Goal: Register for event/course

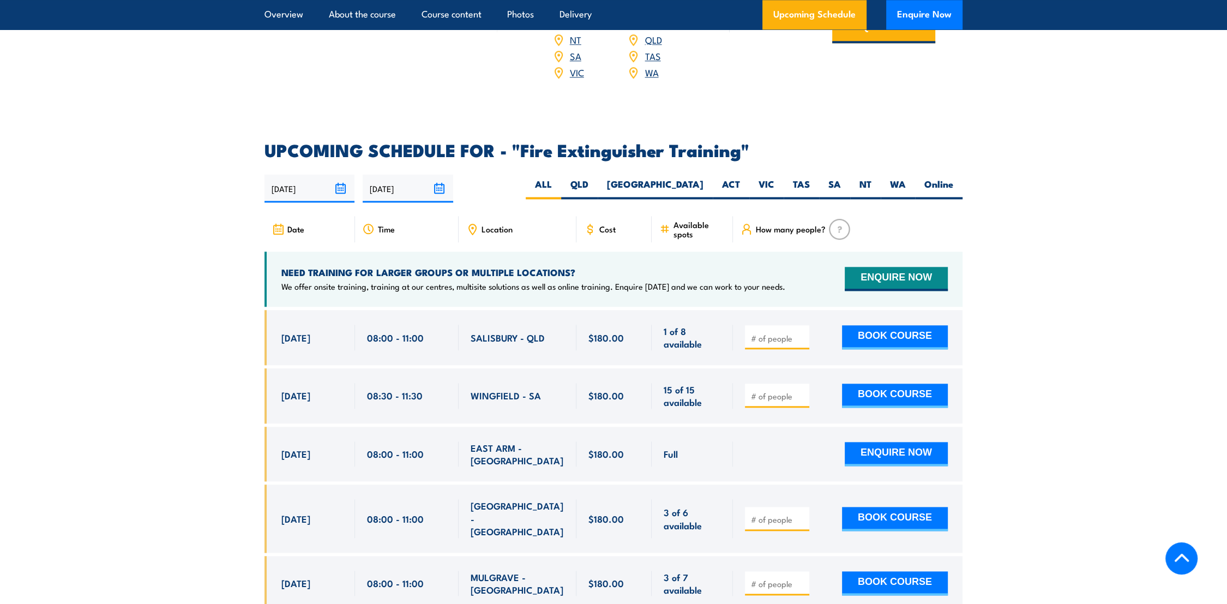
scroll to position [1758, 0]
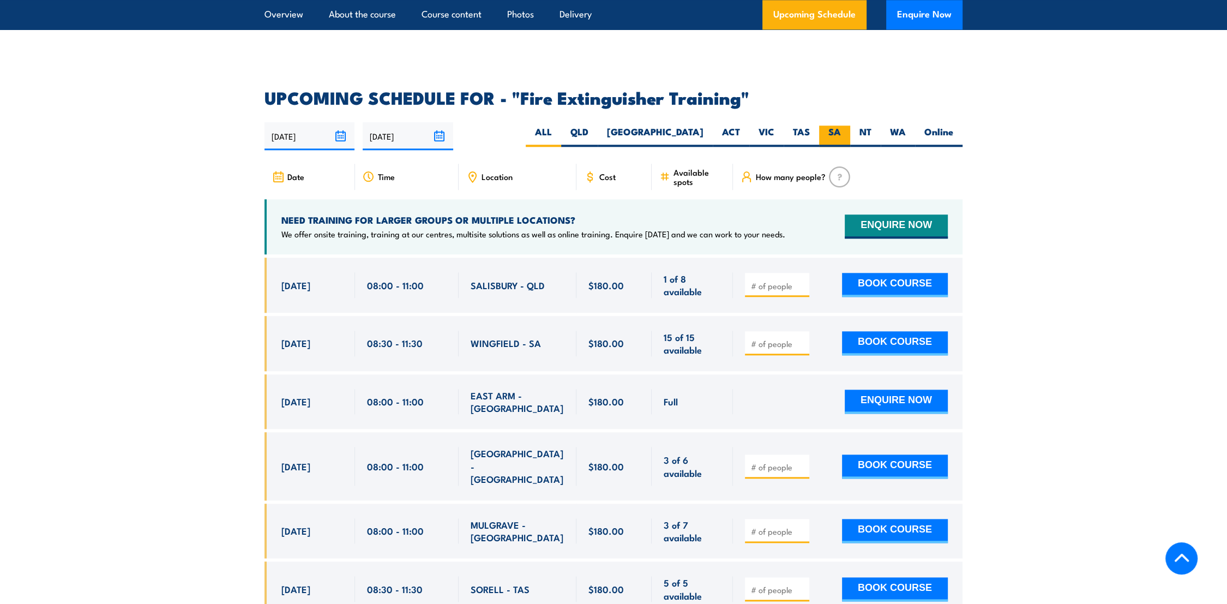
click at [836, 125] on label "SA" at bounding box center [834, 135] width 31 height 21
click at [841, 125] on input "SA" at bounding box center [844, 128] width 7 height 7
radio input "true"
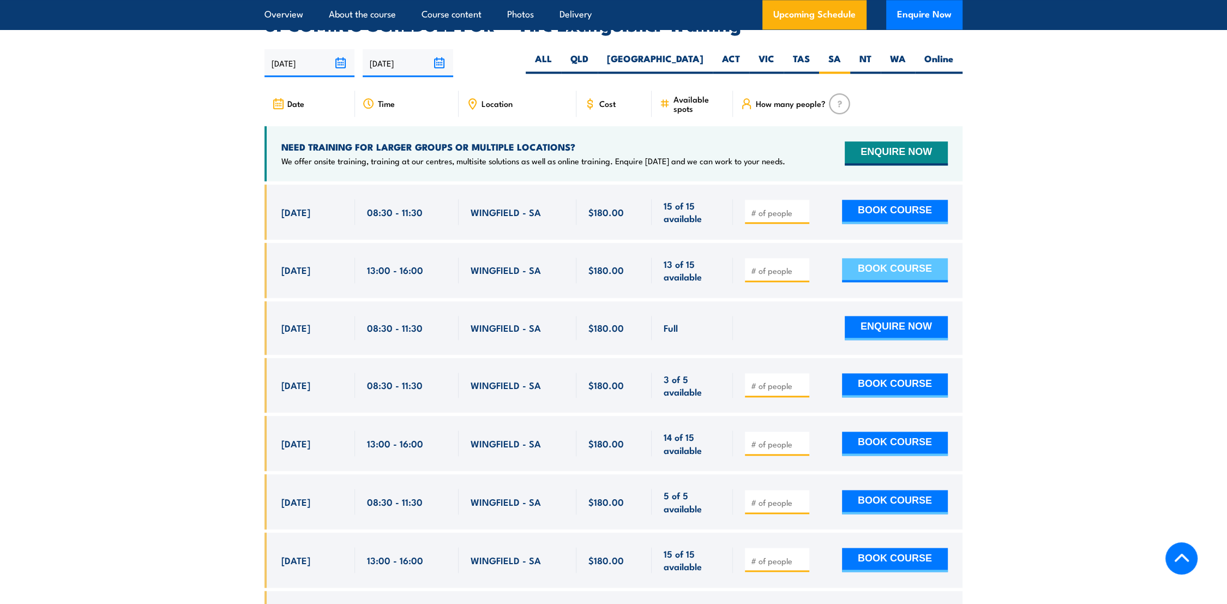
scroll to position [1891, 0]
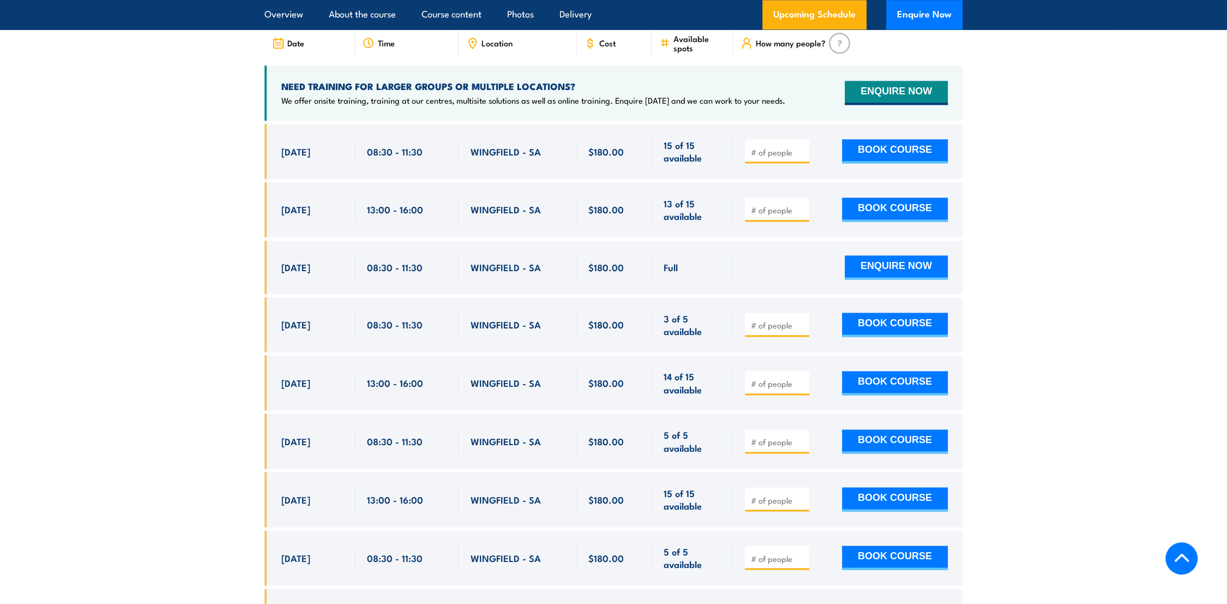
click at [772, 205] on input "number" at bounding box center [778, 210] width 55 height 11
type input "1"
click at [877, 197] on button "BOOK COURSE" at bounding box center [895, 209] width 106 height 24
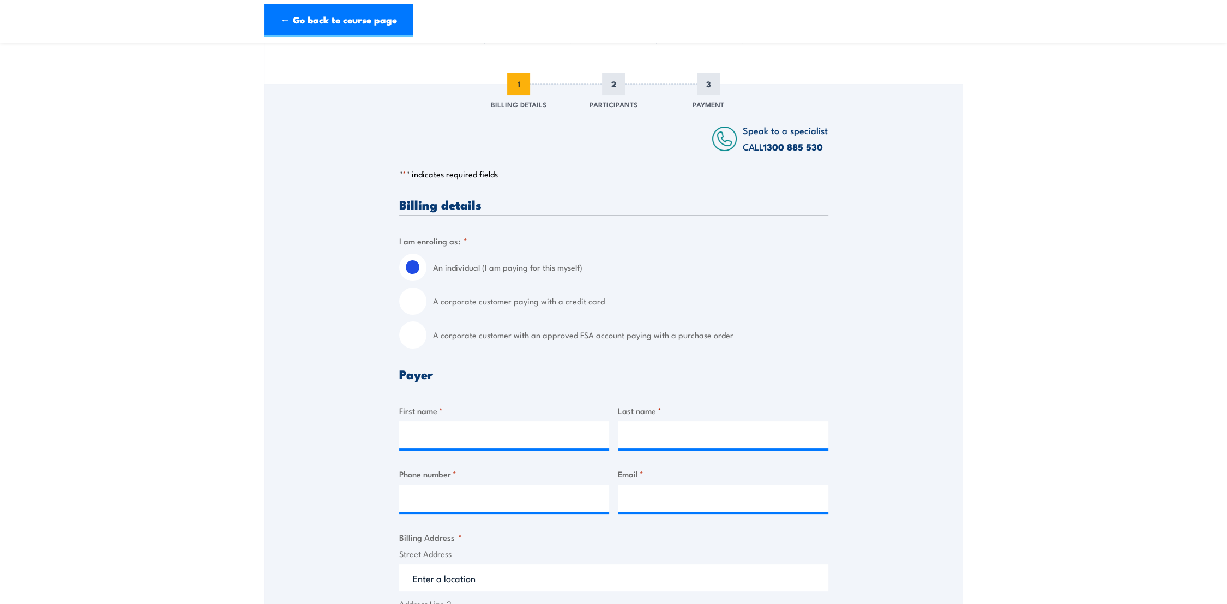
scroll to position [121, 0]
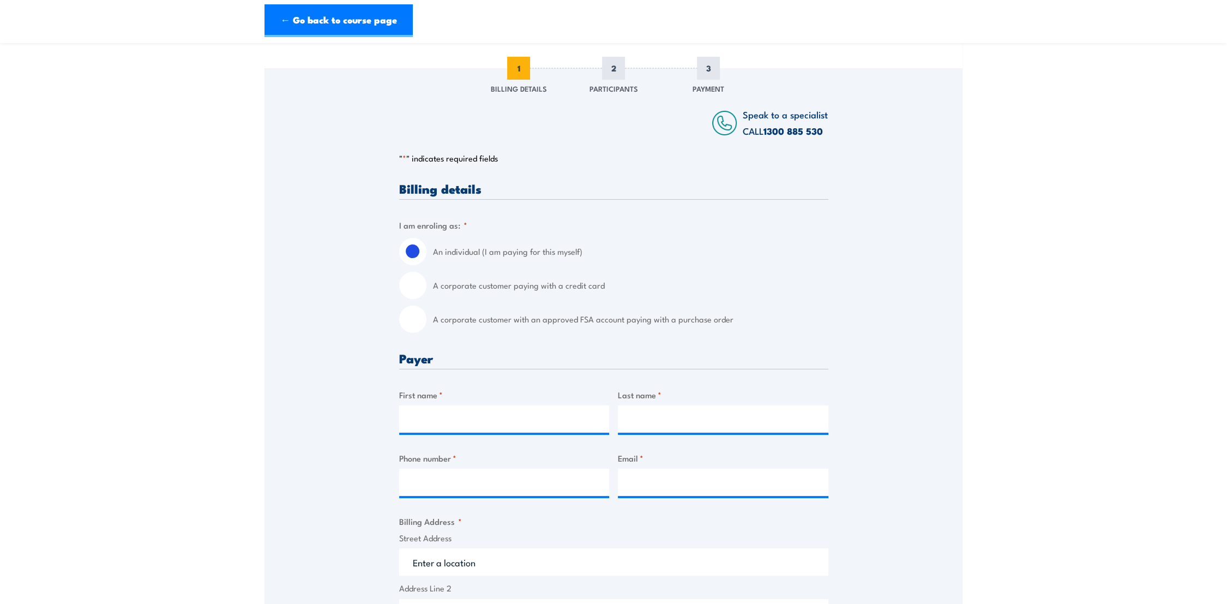
click at [422, 321] on input "A corporate customer with an approved FSA account paying with a purchase order" at bounding box center [412, 318] width 27 height 27
radio input "true"
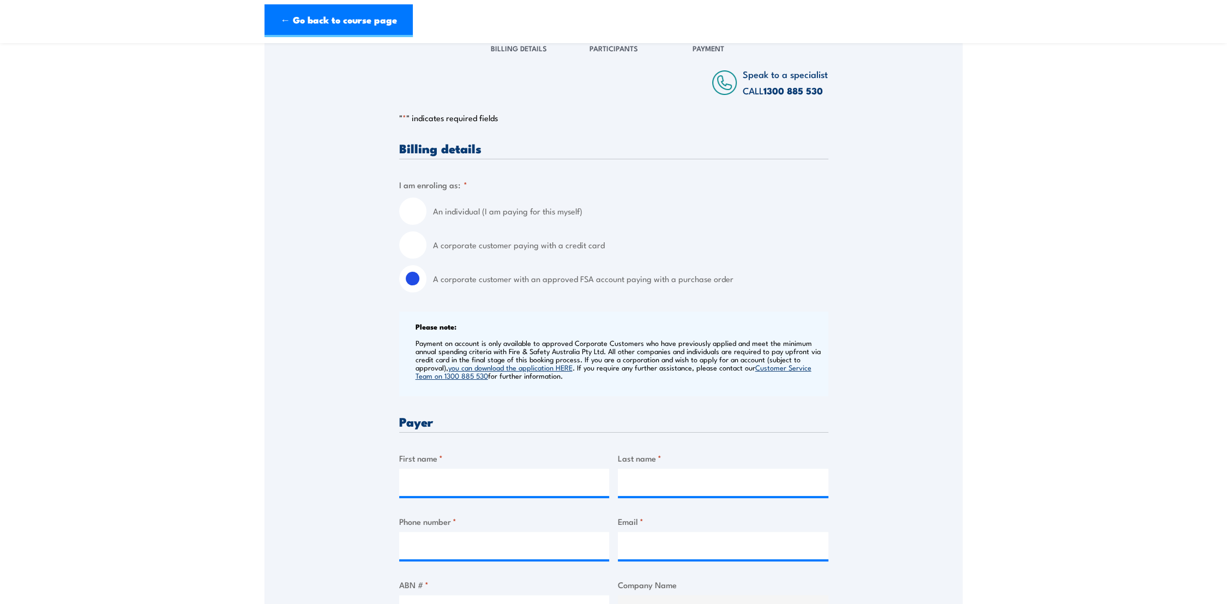
scroll to position [303, 0]
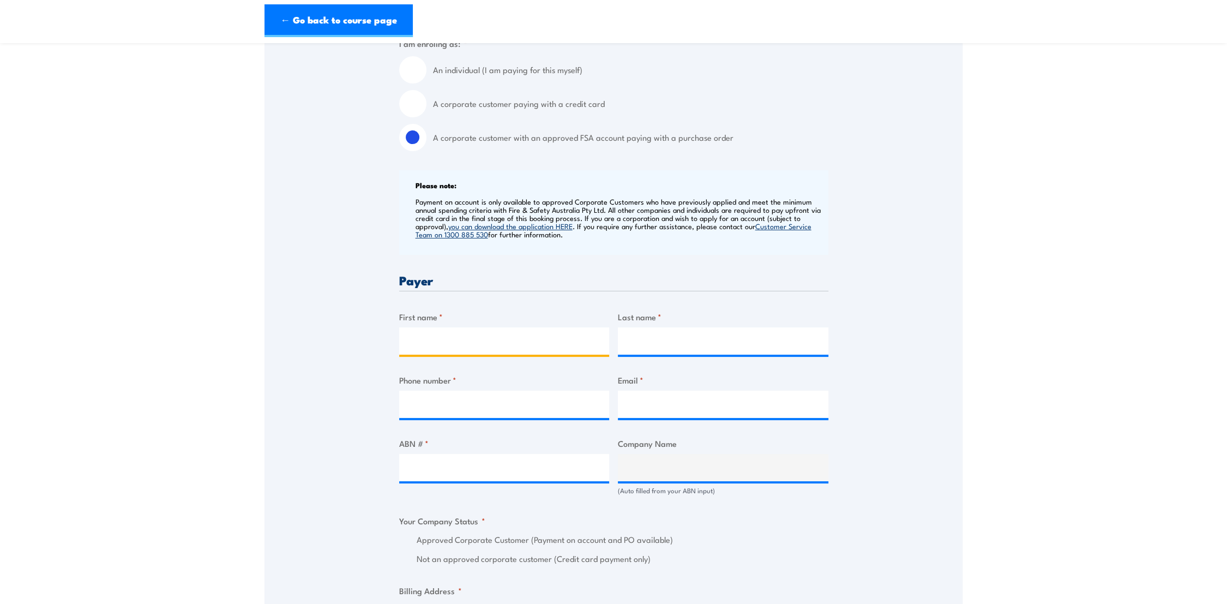
click at [480, 343] on input "First name *" at bounding box center [504, 340] width 211 height 27
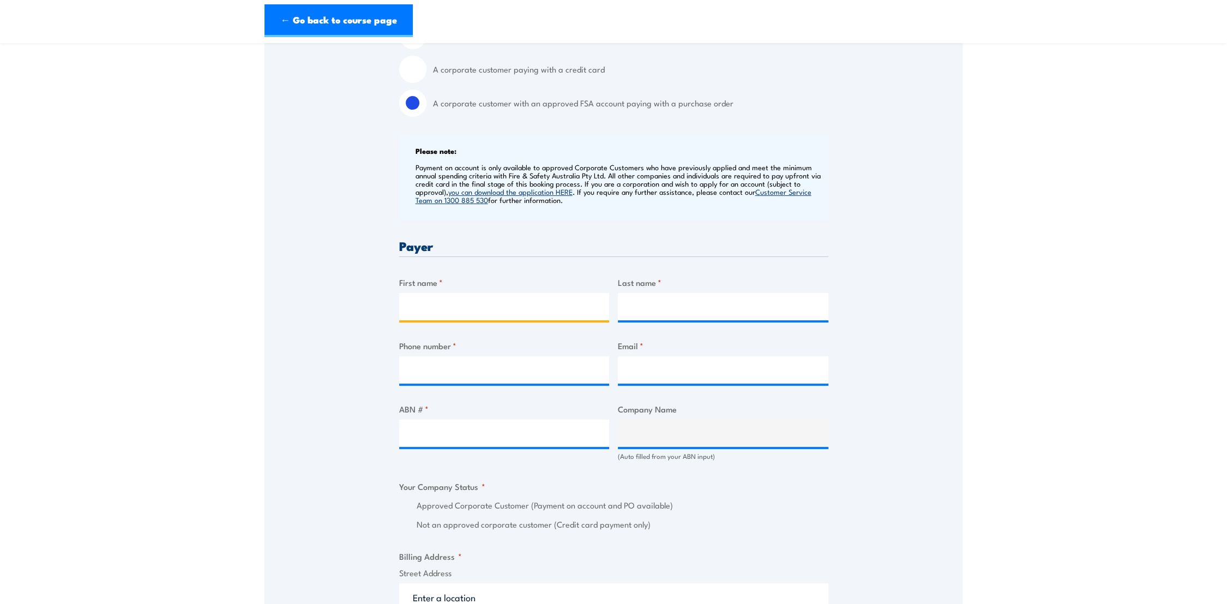
scroll to position [363, 0]
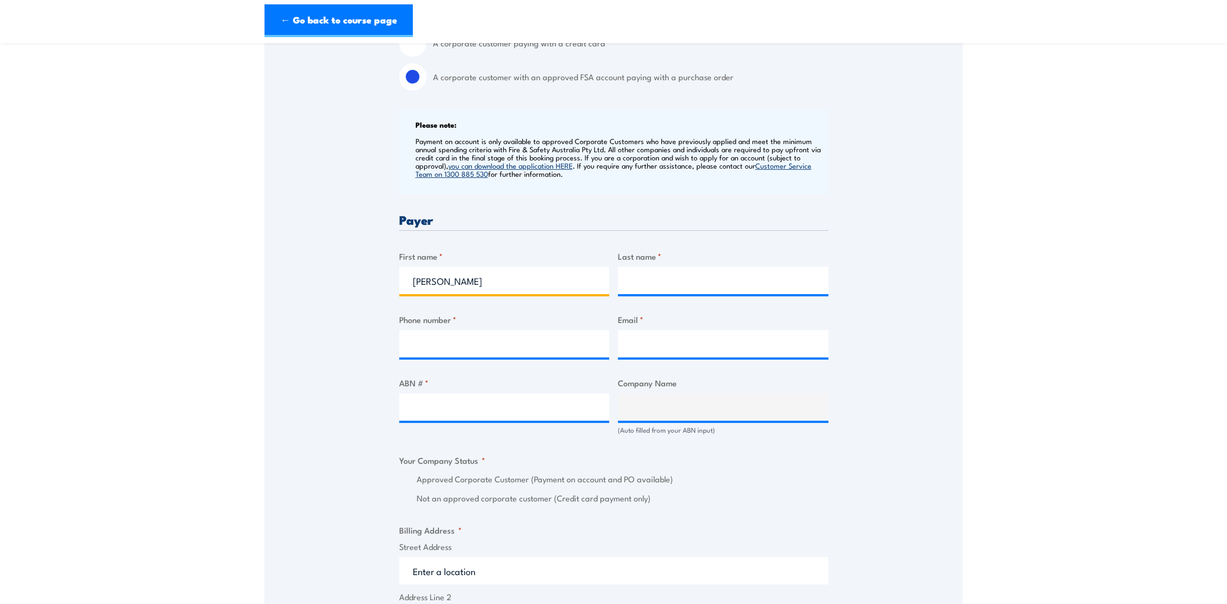
type input "[PERSON_NAME]"
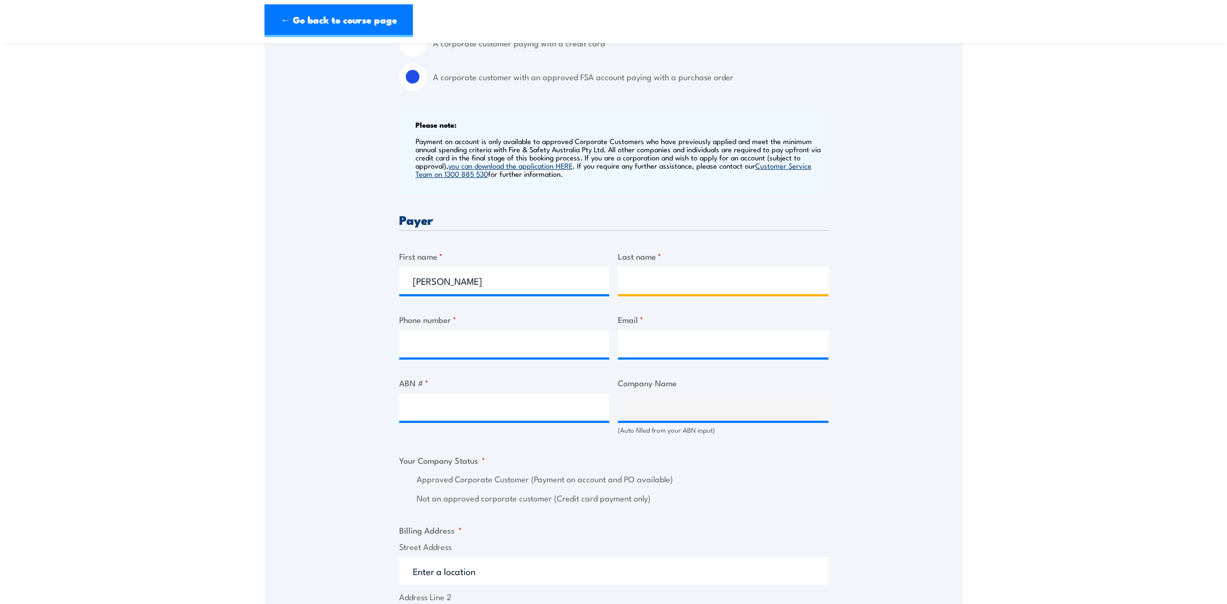
click at [656, 285] on input "Last name *" at bounding box center [723, 280] width 211 height 27
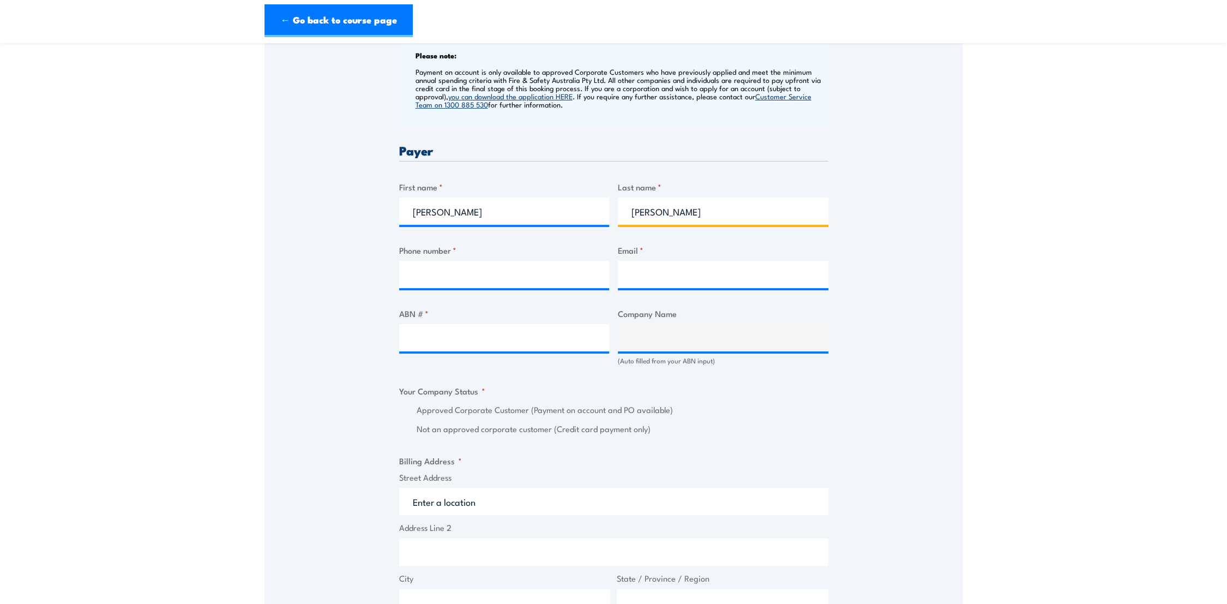
scroll to position [484, 0]
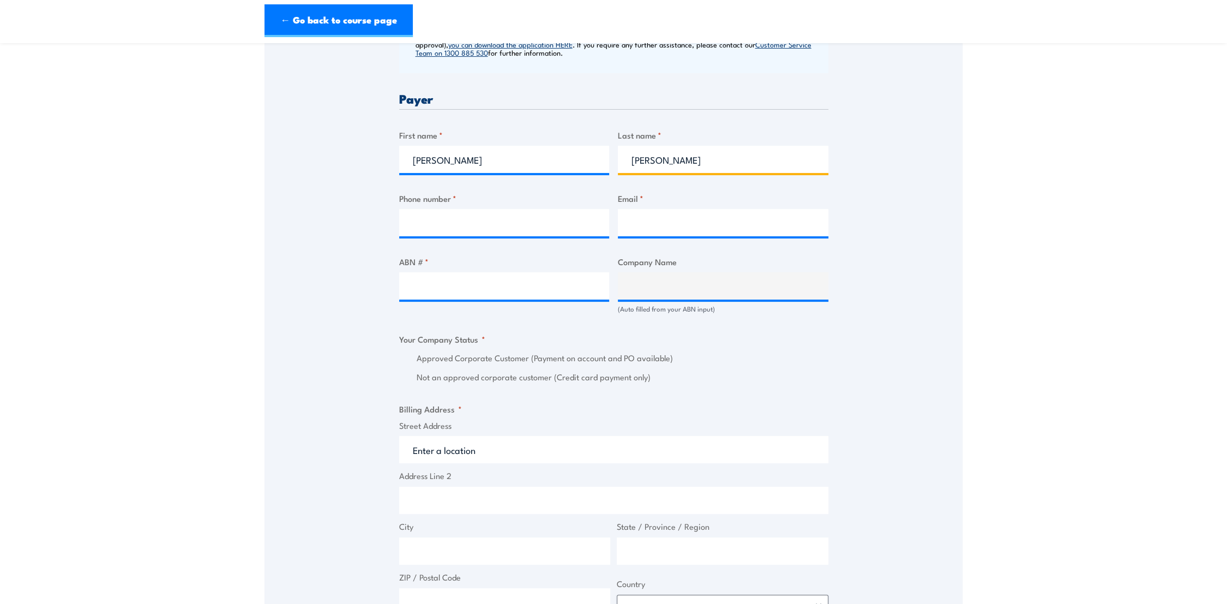
type input "Prentis"
click at [464, 220] on input "Phone number *" at bounding box center [504, 222] width 211 height 27
type input "0882092900"
type input "parafieldsit@bunnings.com.au"
click at [460, 293] on input "ABN # *" at bounding box center [504, 285] width 211 height 27
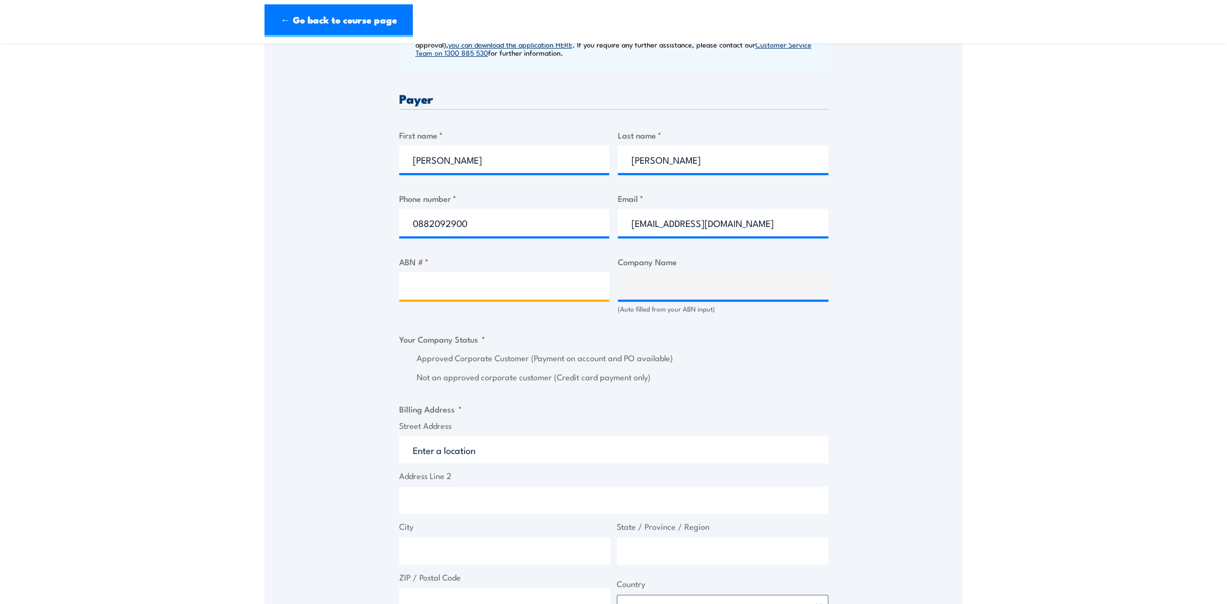
paste input "26 008 672 179"
type input "26 008 672 179"
type input "BUNNINGS GROUP LIMITED"
radio input "true"
type input "26 008 672 179"
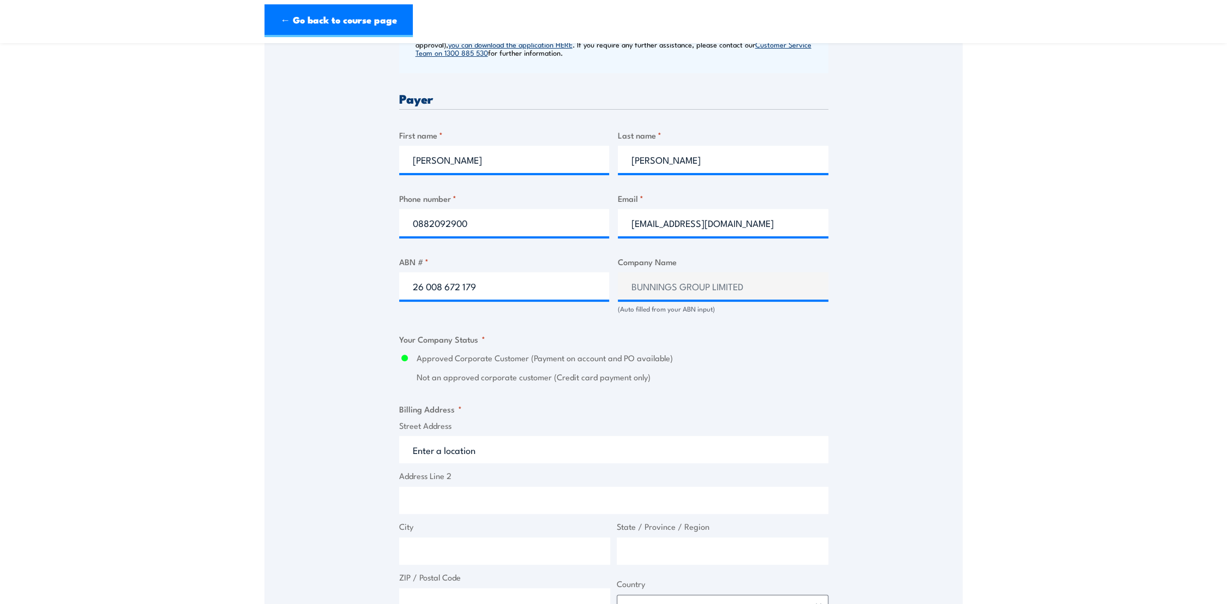
click at [655, 325] on div "Billing details I am enroling as: * An individual (I am paying for this myself)…" at bounding box center [613, 362] width 429 height 1086
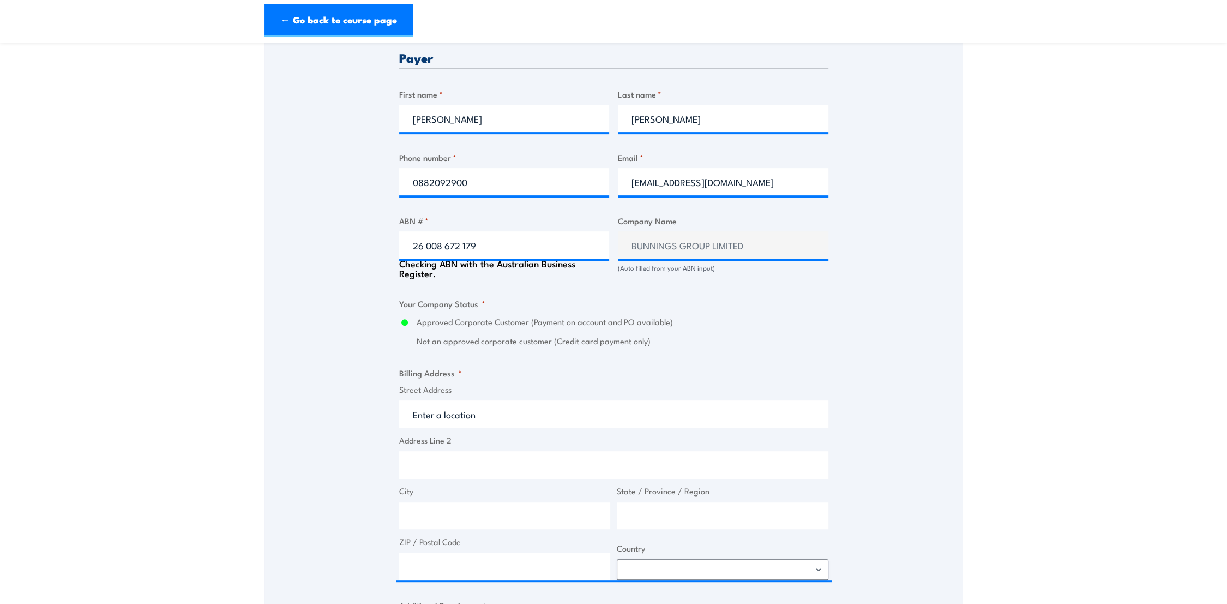
scroll to position [606, 0]
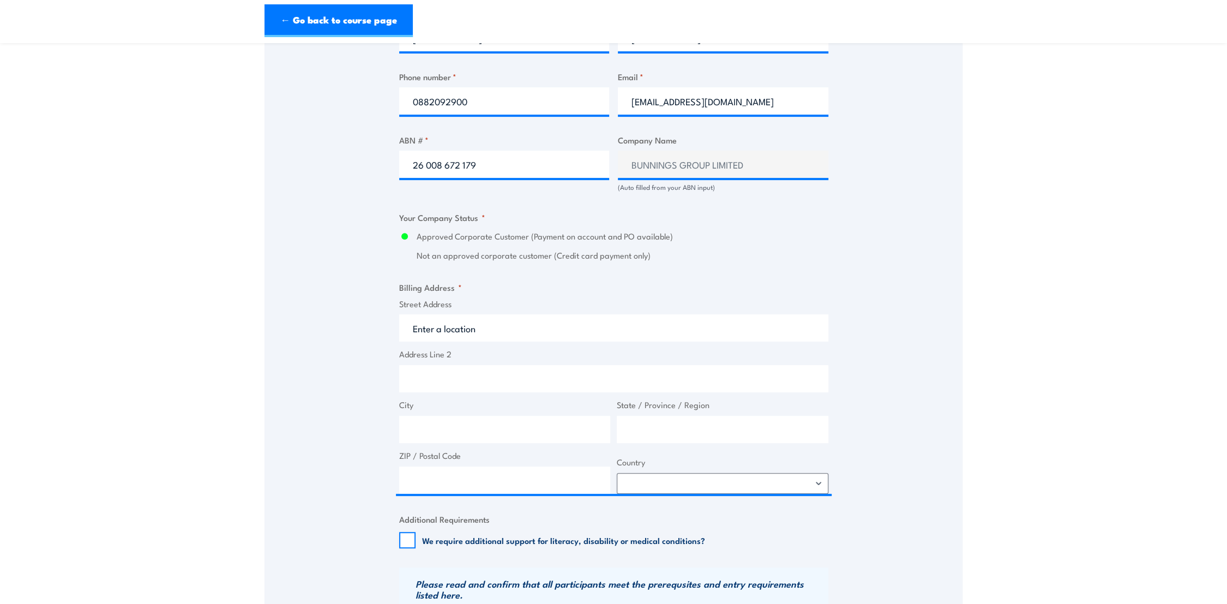
click at [367, 214] on div "Speak to a specialist CALL 1300 885 530 CALL 1300 885 530 " * " indicates requi…" at bounding box center [614, 185] width 698 height 1204
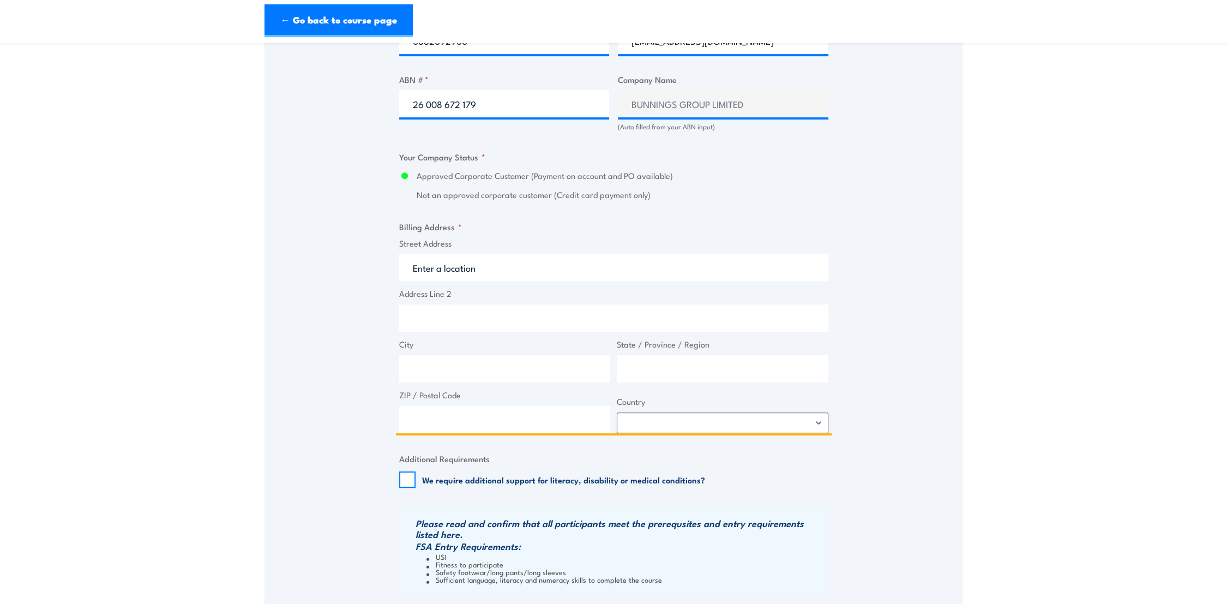
click at [467, 266] on input "Street Address" at bounding box center [613, 267] width 429 height 27
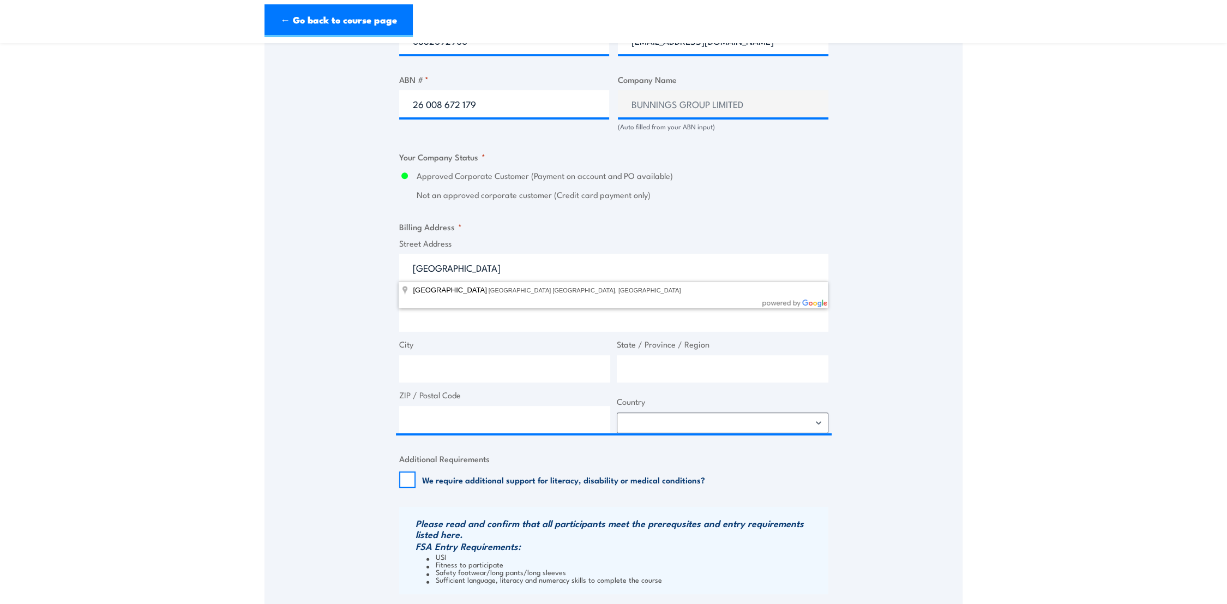
click at [372, 279] on div "Speak to a specialist CALL 1300 885 530 CALL 1300 885 530 " * " indicates requi…" at bounding box center [614, 125] width 698 height 1204
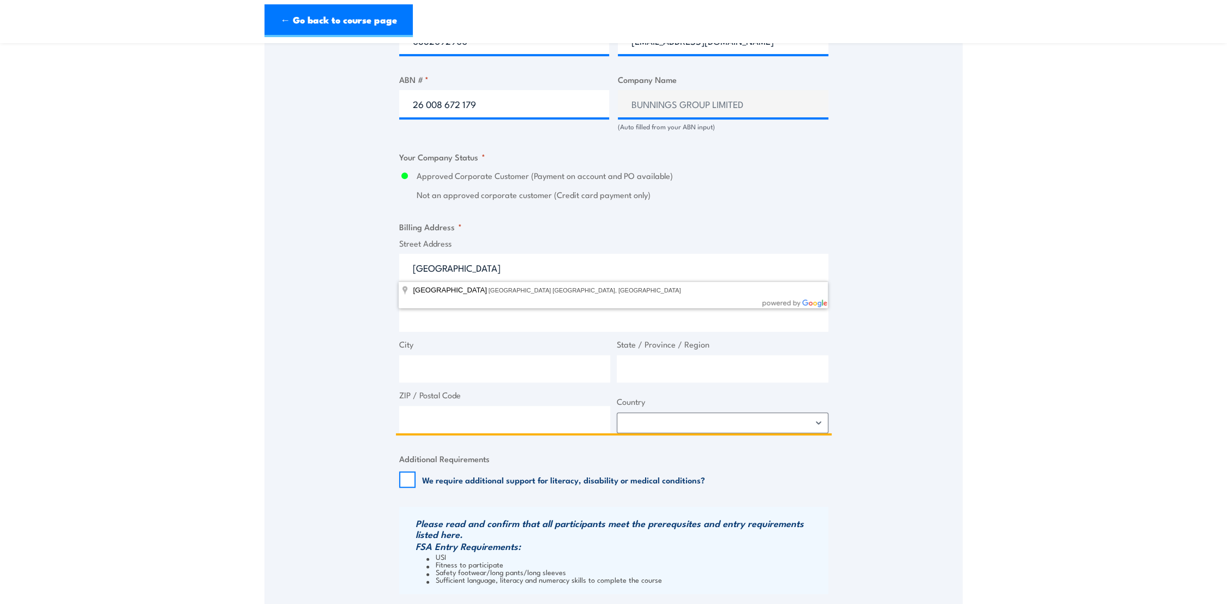
click at [510, 266] on input "Cnr Main North Road and Kings Road" at bounding box center [613, 267] width 429 height 27
click at [520, 267] on input "Cnr Main North Road and Kings Road" at bounding box center [613, 267] width 429 height 27
click at [517, 267] on input "Cnr Main North Road and Kings Road" at bounding box center [613, 267] width 429 height 27
type input "Cnr Main North Road & Kings Road"
click at [512, 313] on input "Address Line 2" at bounding box center [613, 317] width 429 height 27
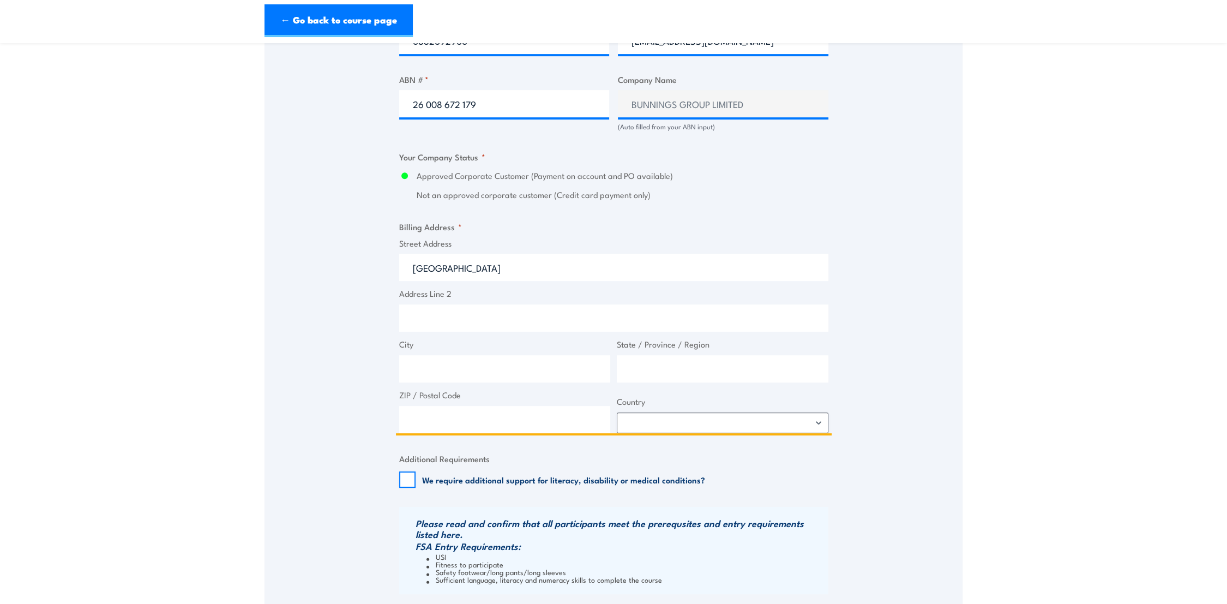
click at [483, 368] on input "City" at bounding box center [505, 368] width 212 height 27
type input "Parafield"
click at [625, 370] on input "State / Province / Region" at bounding box center [723, 368] width 212 height 27
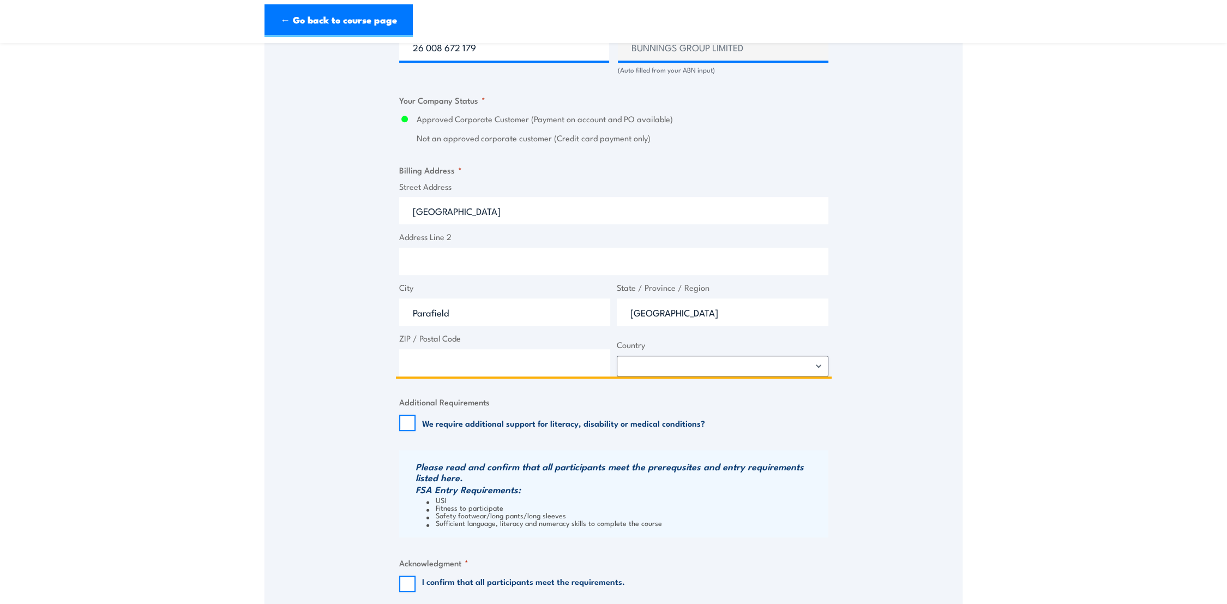
scroll to position [788, 0]
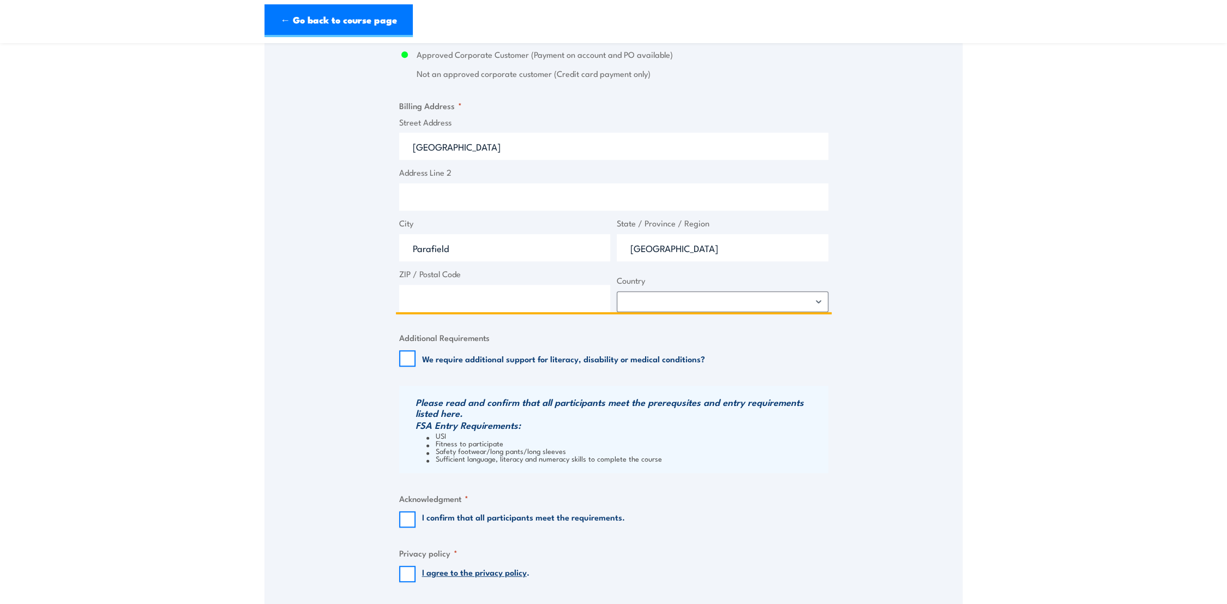
type input "South Australia"
click at [444, 276] on label "ZIP / Postal Code" at bounding box center [505, 274] width 212 height 13
click at [444, 285] on input "ZIP / Postal Code" at bounding box center [505, 298] width 212 height 27
click at [444, 295] on input "ZIP / Postal Code" at bounding box center [505, 298] width 212 height 27
type input "5106"
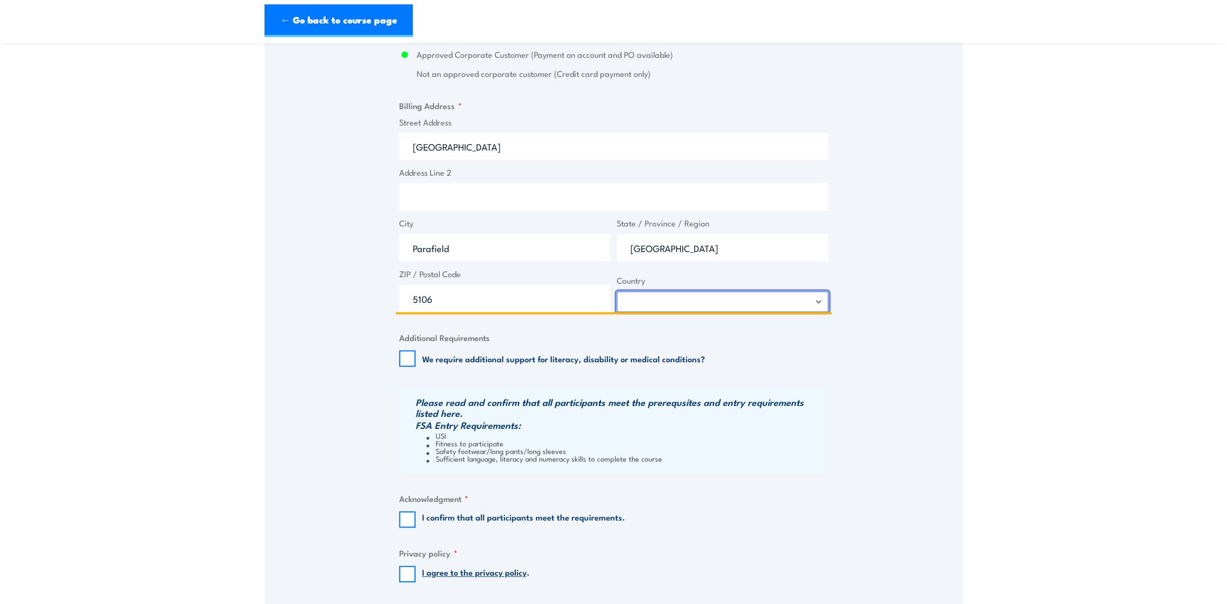
click at [680, 301] on select "Afghanistan Albania Algeria American Samoa Andorra Angola Anguilla Antarctica A…" at bounding box center [723, 301] width 212 height 21
select select "Australia"
click at [617, 291] on select "Afghanistan Albania Algeria American Samoa Andorra Angola Anguilla Antarctica A…" at bounding box center [723, 301] width 212 height 21
click at [864, 294] on div "Speak to a specialist CALL 1300 885 530 CALL 1300 885 530 " * " indicates requi…" at bounding box center [614, 4] width 698 height 1204
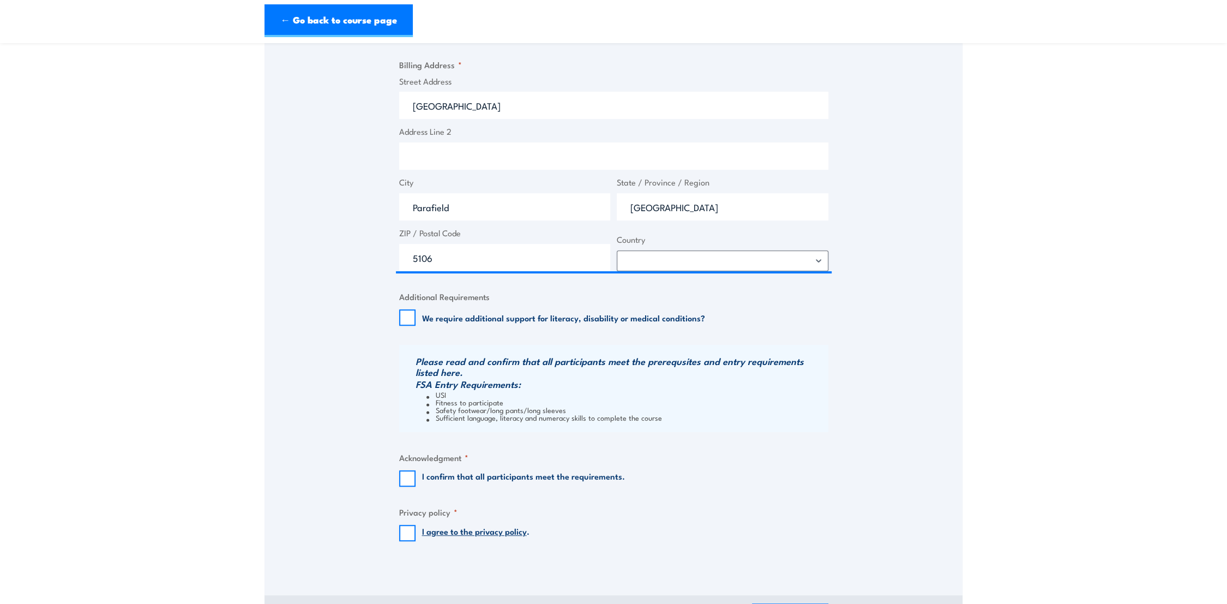
scroll to position [848, 0]
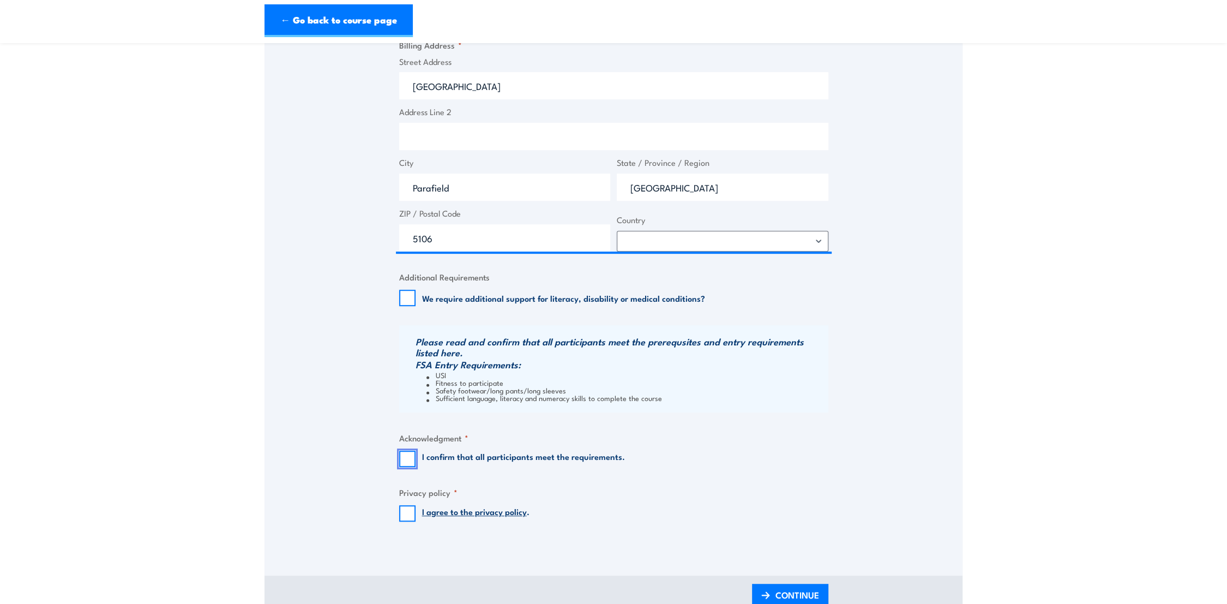
click at [407, 464] on input "I confirm that all participants meet the requirements." at bounding box center [407, 459] width 16 height 16
checkbox input "true"
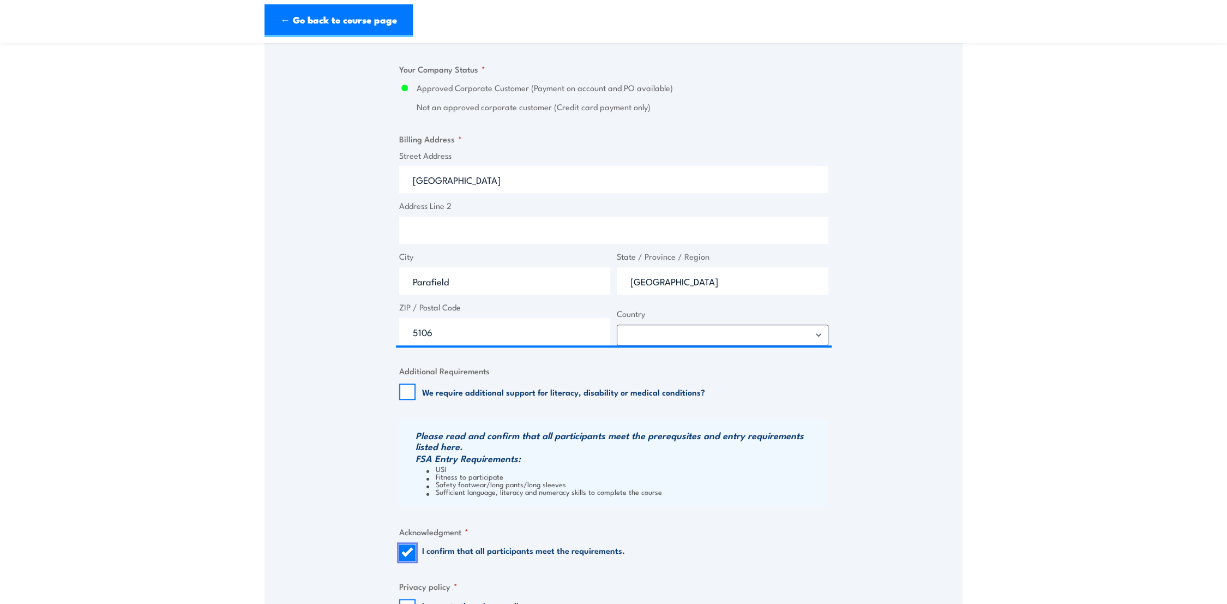
scroll to position [1030, 0]
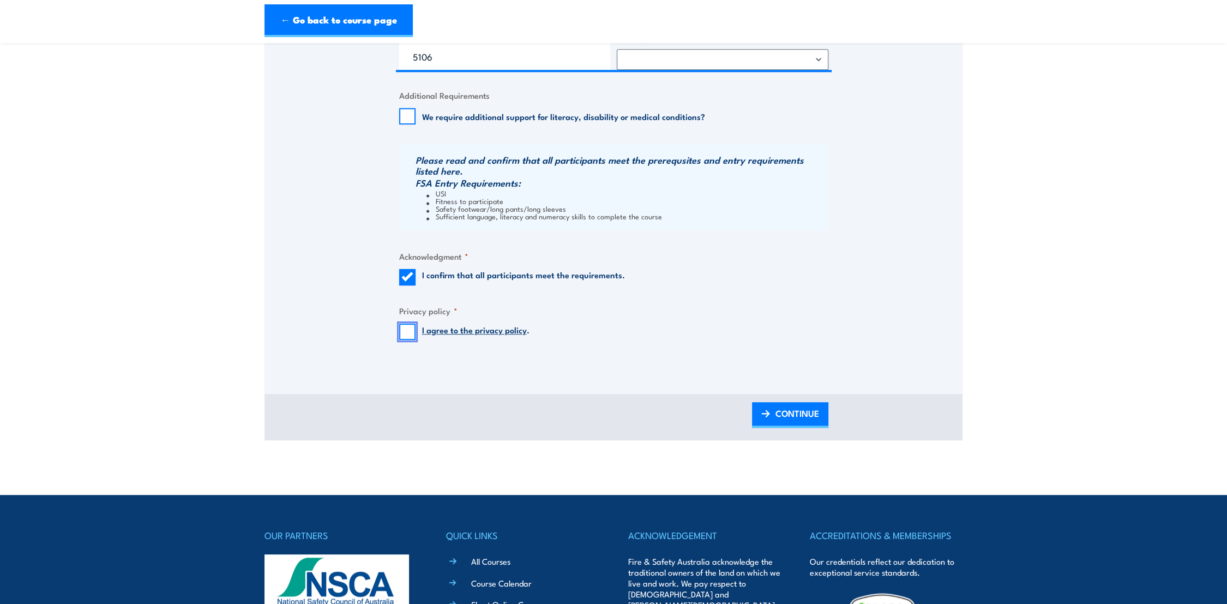
click at [410, 327] on input "I agree to the privacy policy ." at bounding box center [407, 331] width 16 height 16
checkbox input "true"
click at [816, 418] on span "CONTINUE" at bounding box center [798, 413] width 44 height 29
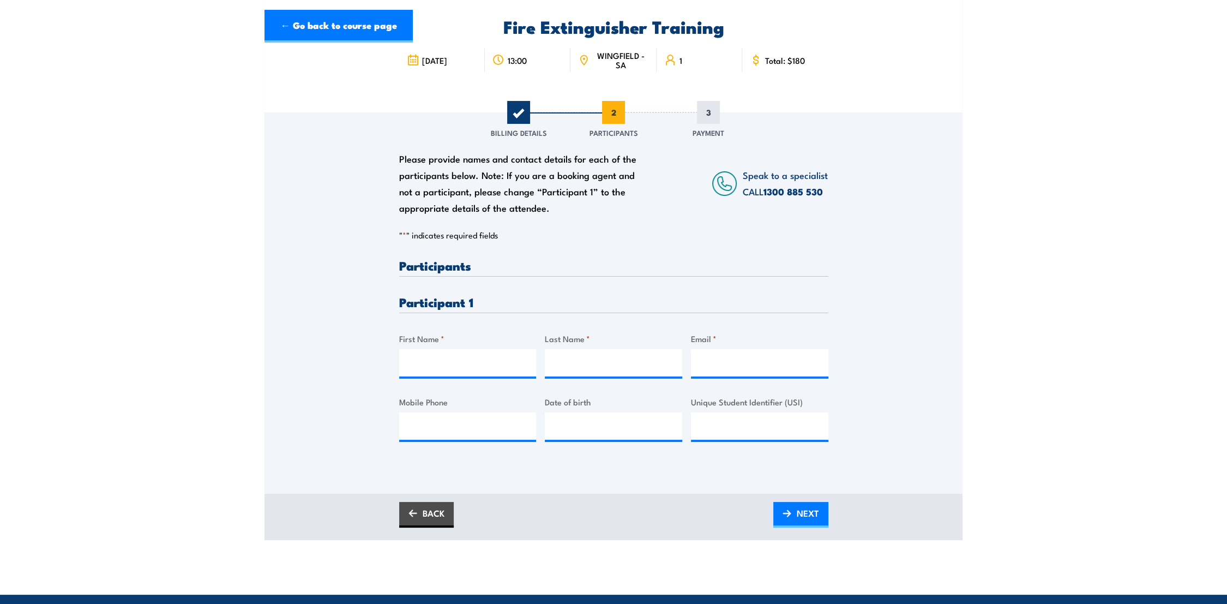
scroll to position [182, 0]
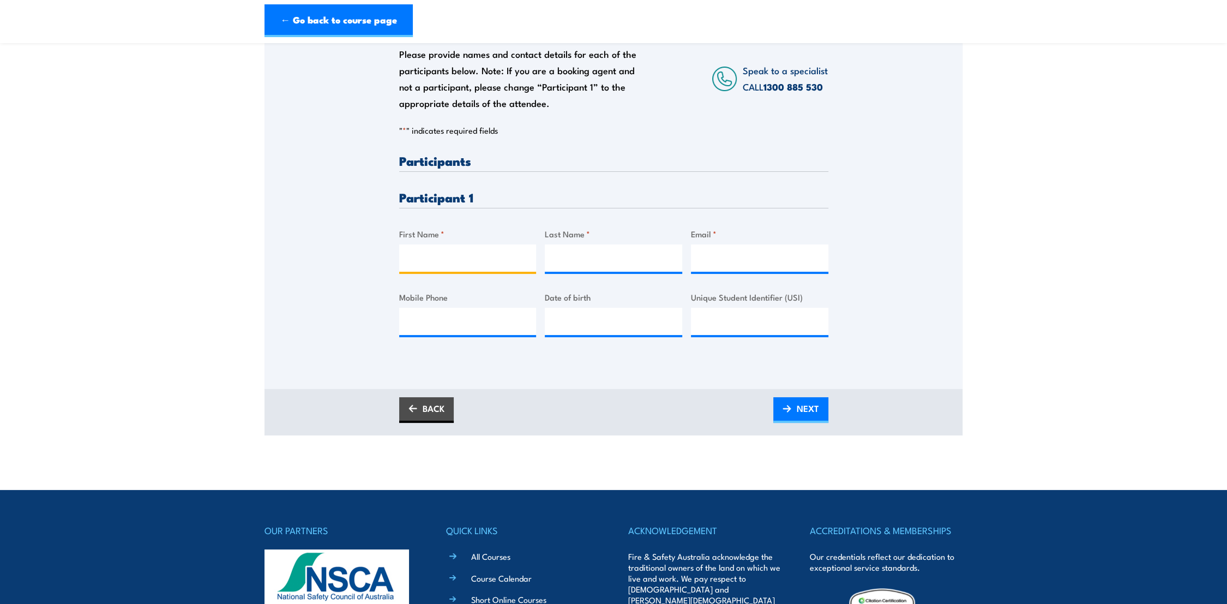
click at [442, 265] on input "First Name *" at bounding box center [467, 257] width 137 height 27
type input "Dayle"
click at [596, 248] on input "Last Name *" at bounding box center [613, 257] width 137 height 27
type input "Dent"
click at [710, 249] on input "Email *" at bounding box center [759, 257] width 137 height 27
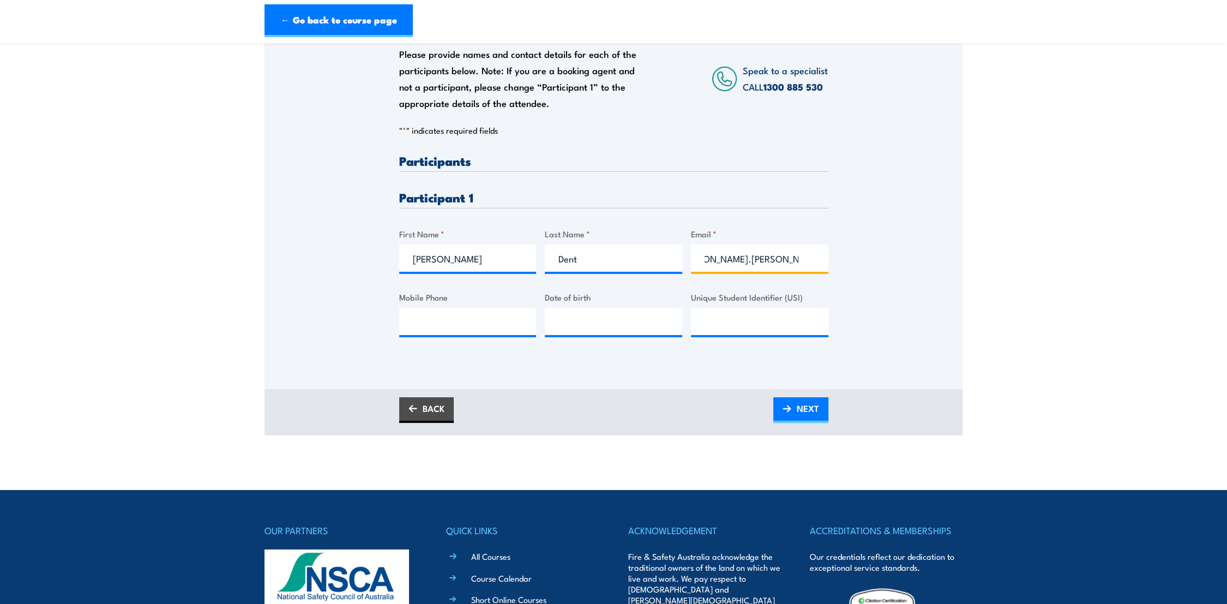
scroll to position [0, 26]
type input "dayle.dent@bunnings.com.au"
click at [415, 321] on input "Mobile Phone" at bounding box center [467, 321] width 137 height 27
click at [454, 319] on input "Mobile Phone" at bounding box center [467, 321] width 137 height 27
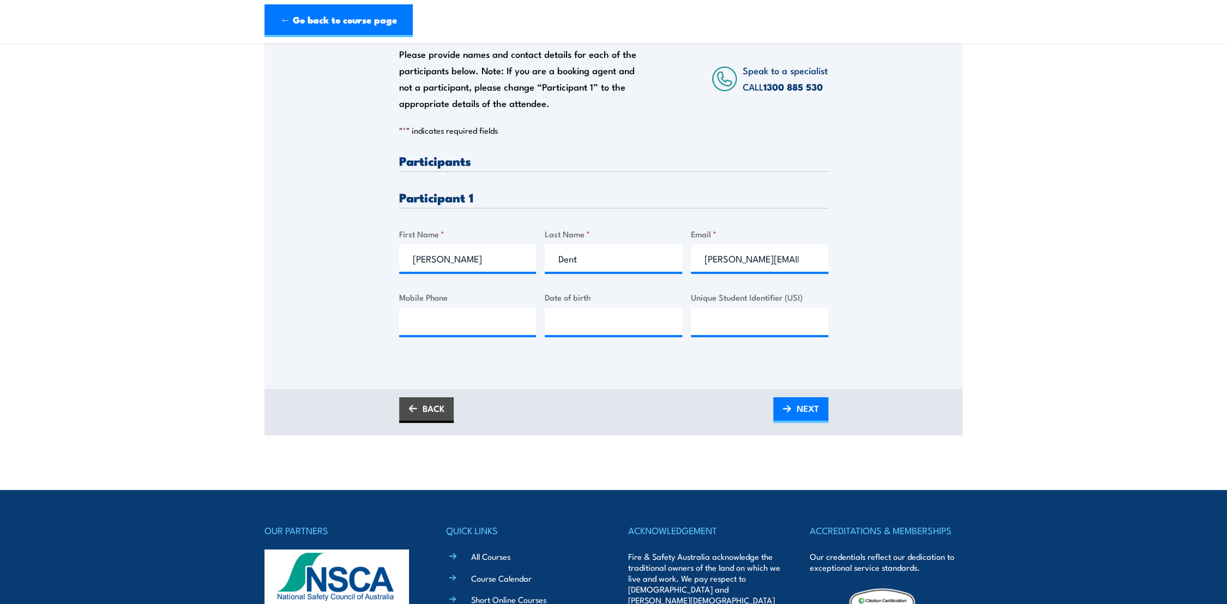
click at [192, 251] on section "Fire Extinguisher Training 15 September 2025 13:00" at bounding box center [613, 154] width 1227 height 562
click at [323, 19] on link "← Go back to course page" at bounding box center [339, 20] width 148 height 33
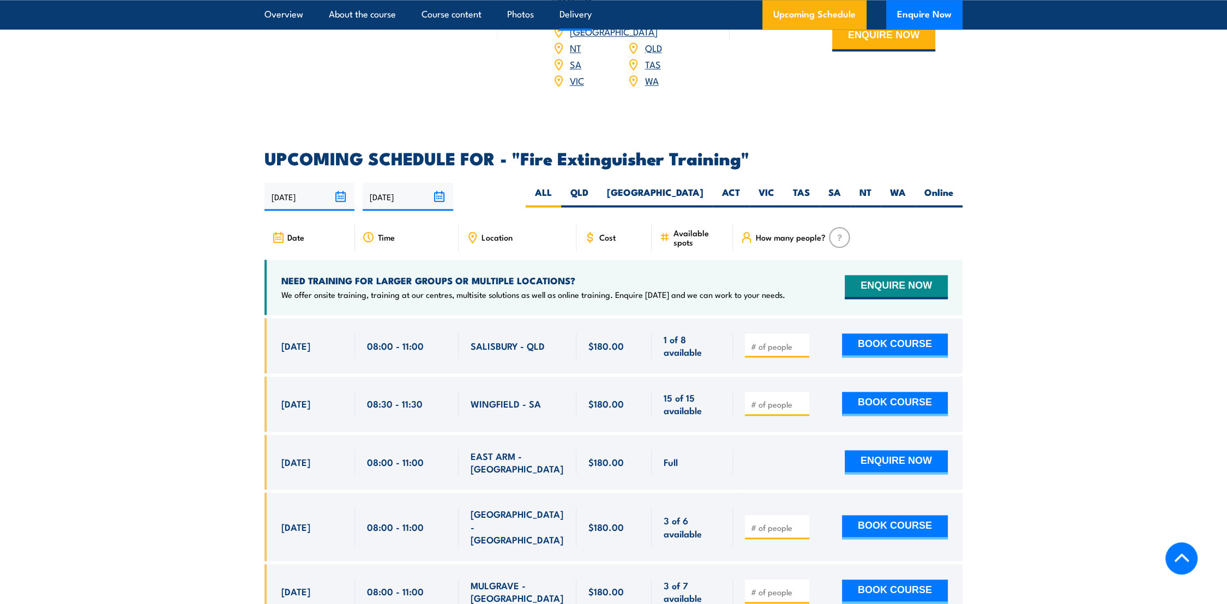
scroll to position [1831, 0]
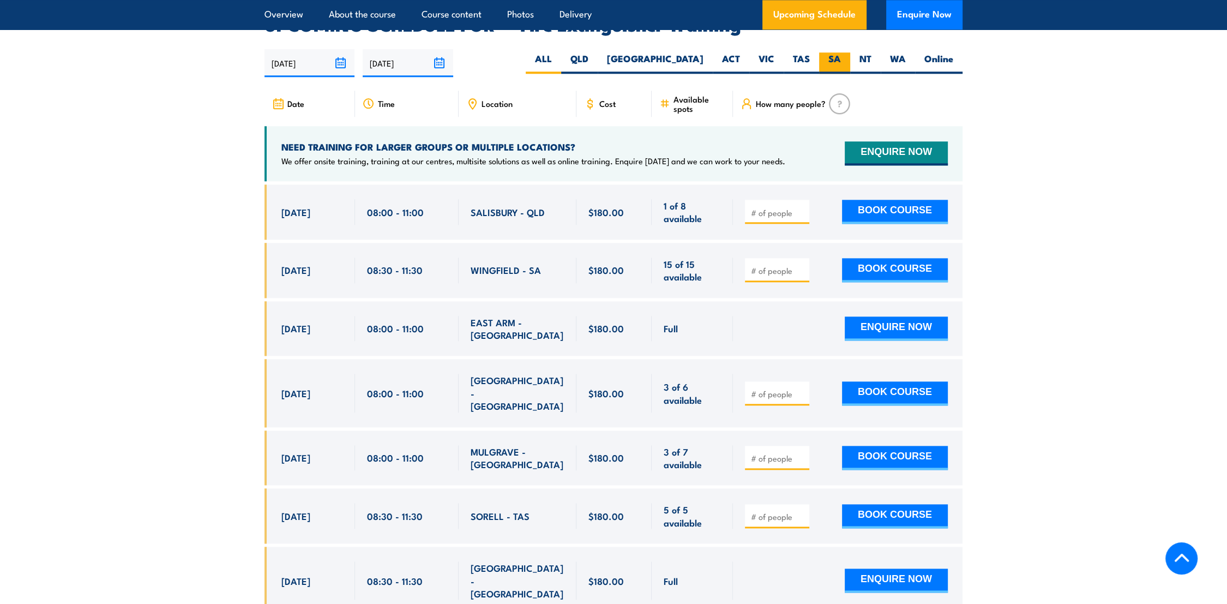
click at [825, 52] on label "SA" at bounding box center [834, 62] width 31 height 21
click at [841, 52] on input "SA" at bounding box center [844, 55] width 7 height 7
radio input "true"
